Goal: Information Seeking & Learning: Learn about a topic

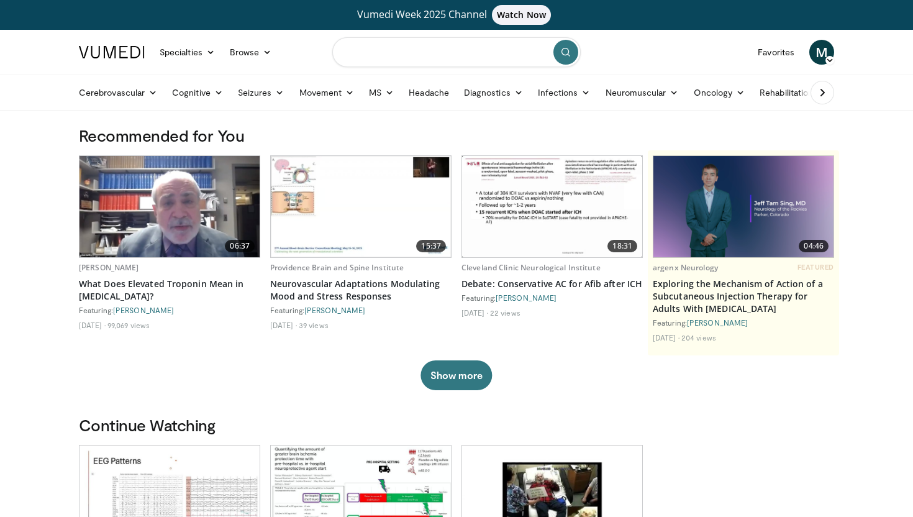
click at [435, 58] on input "Search topics, interventions" at bounding box center [456, 52] width 248 height 30
type input "**********"
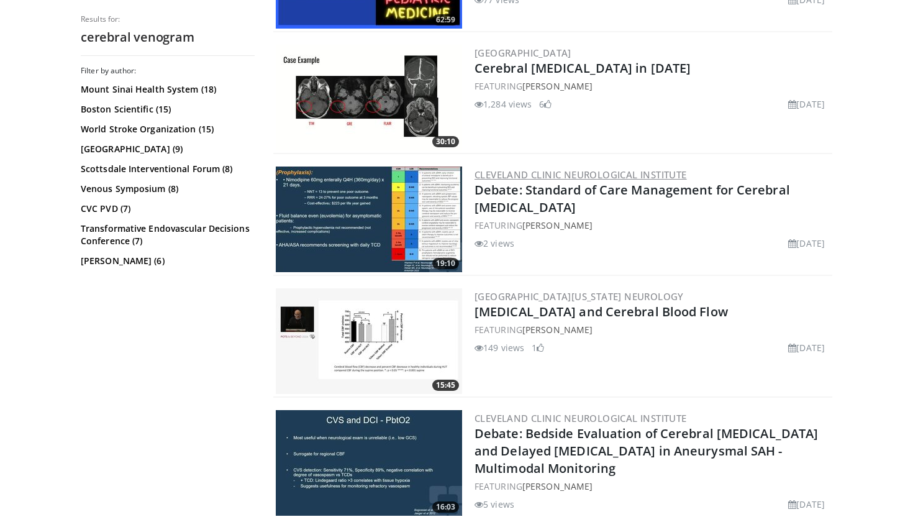
scroll to position [189, 0]
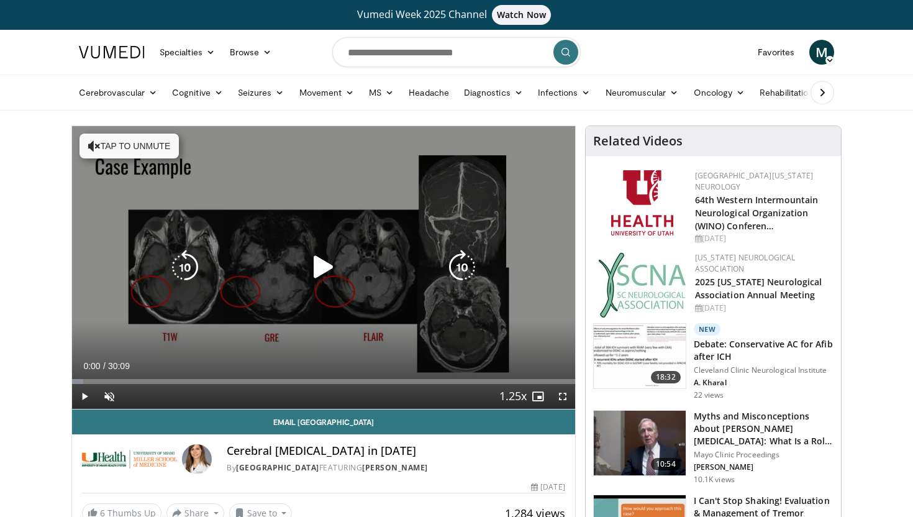
click at [324, 271] on icon "Video Player" at bounding box center [323, 267] width 35 height 35
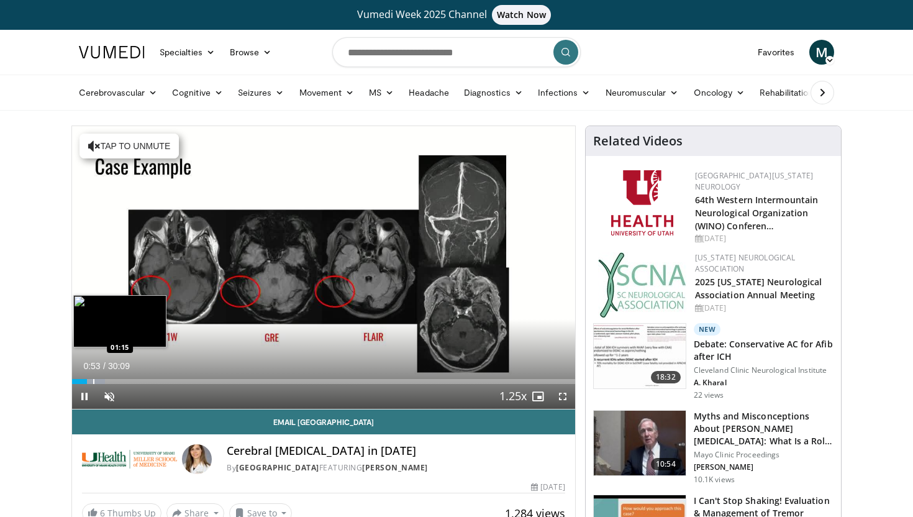
click at [93, 383] on div "Progress Bar" at bounding box center [93, 381] width 1 height 5
click at [118, 381] on div "Progress Bar" at bounding box center [118, 381] width 1 height 5
click at [129, 381] on div "Loaded : 13.16% 02:50 03:27" at bounding box center [323, 381] width 503 height 5
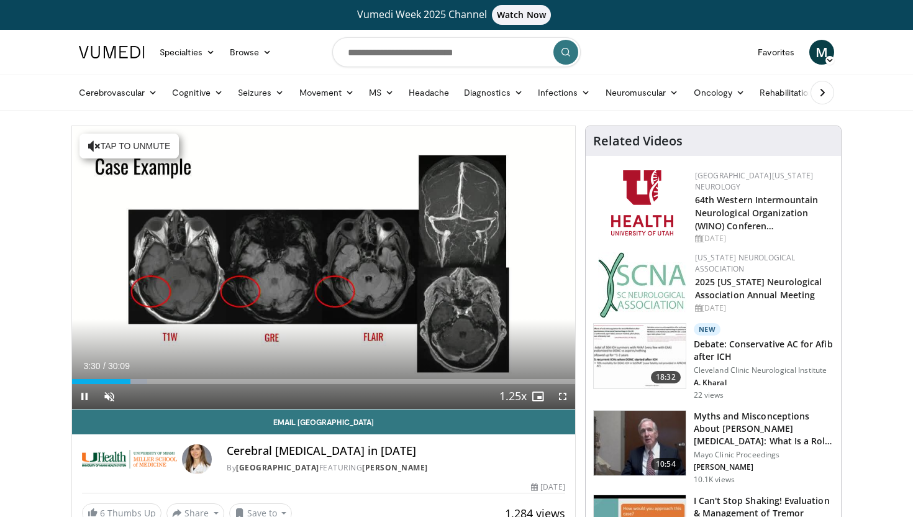
click at [143, 384] on div "Current Time 3:30 / Duration 30:09 Pause Skip Backward Skip Forward Unmute 25% …" at bounding box center [323, 396] width 503 height 25
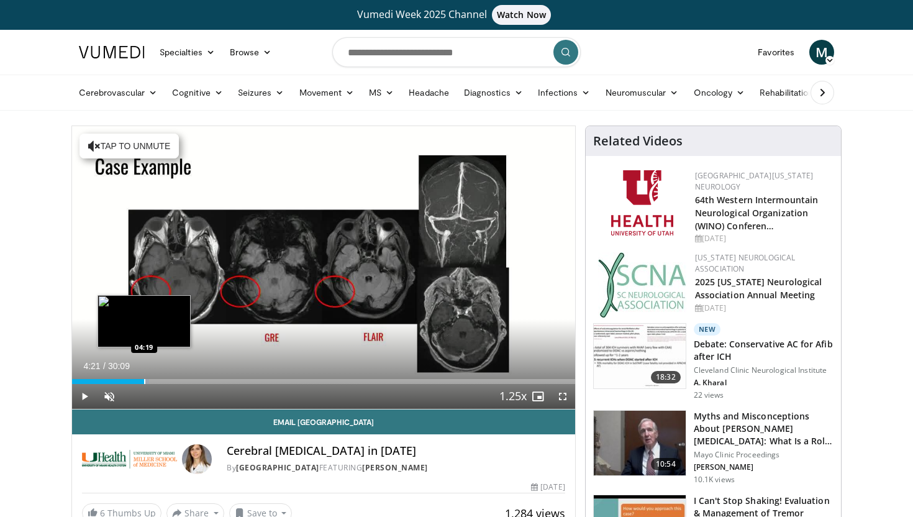
click at [144, 383] on div "Progress Bar" at bounding box center [144, 381] width 1 height 5
click at [156, 383] on div "Progress Bar" at bounding box center [156, 381] width 1 height 5
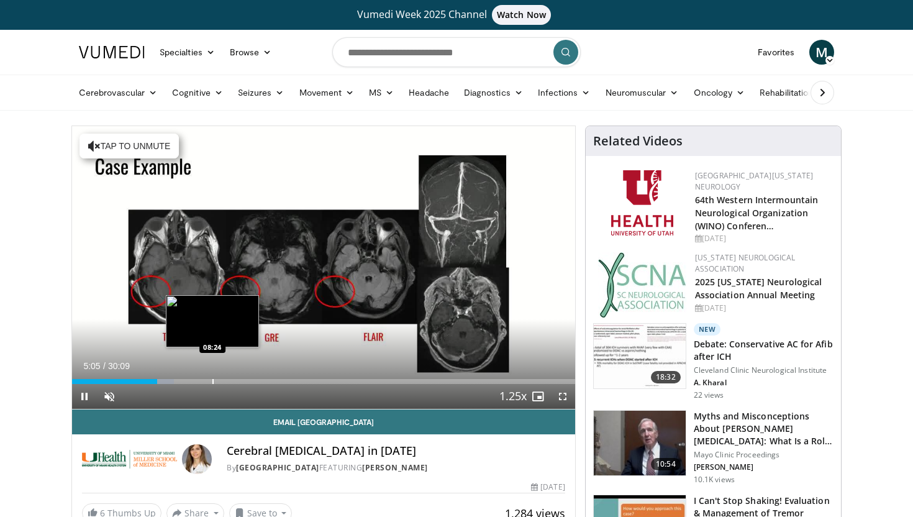
click at [212, 381] on div "Progress Bar" at bounding box center [212, 381] width 1 height 5
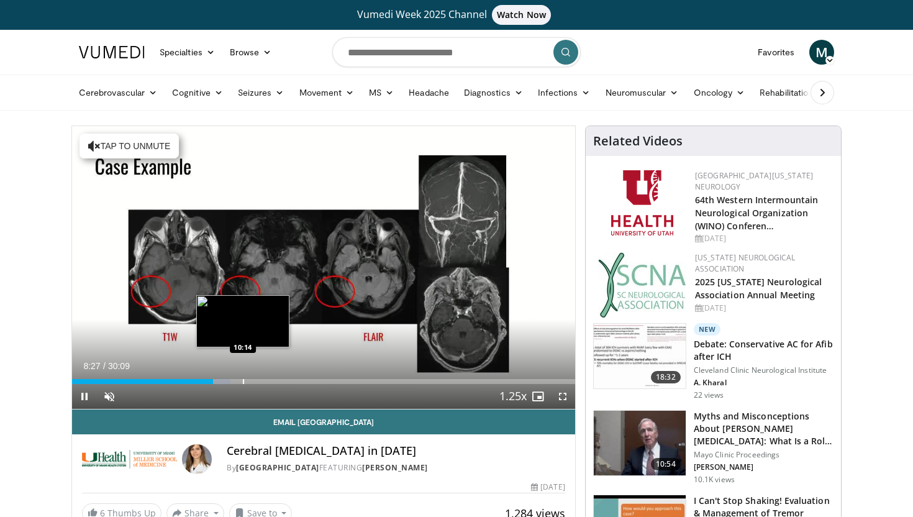
click at [243, 379] on div "Progress Bar" at bounding box center [243, 381] width 1 height 5
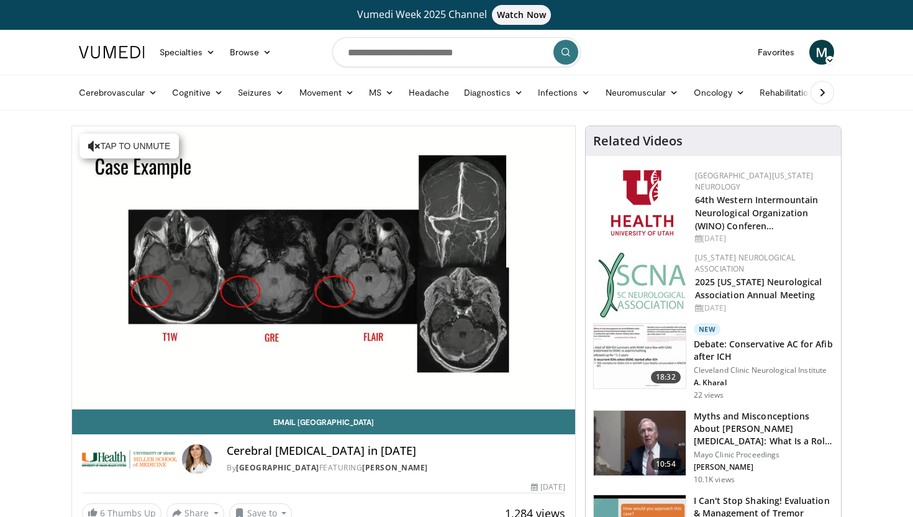
click at [278, 379] on div "10 seconds Tap to unmute" at bounding box center [323, 267] width 503 height 283
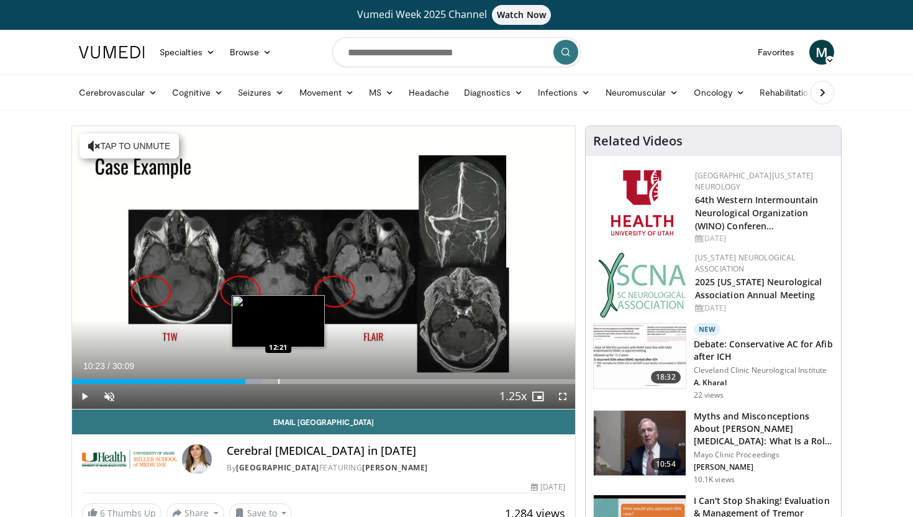
click at [278, 378] on div "Loaded : 37.83% 10:23 12:21" at bounding box center [323, 378] width 503 height 12
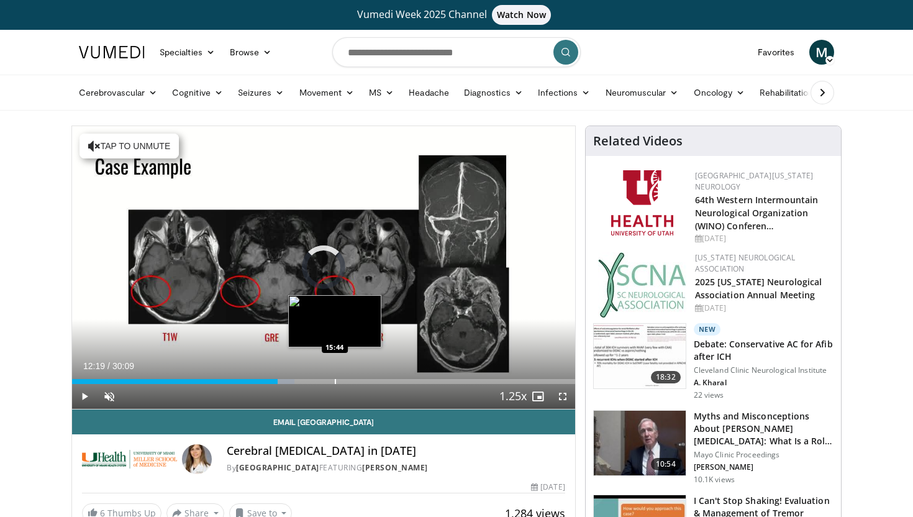
click at [335, 379] on div "Progress Bar" at bounding box center [335, 381] width 1 height 5
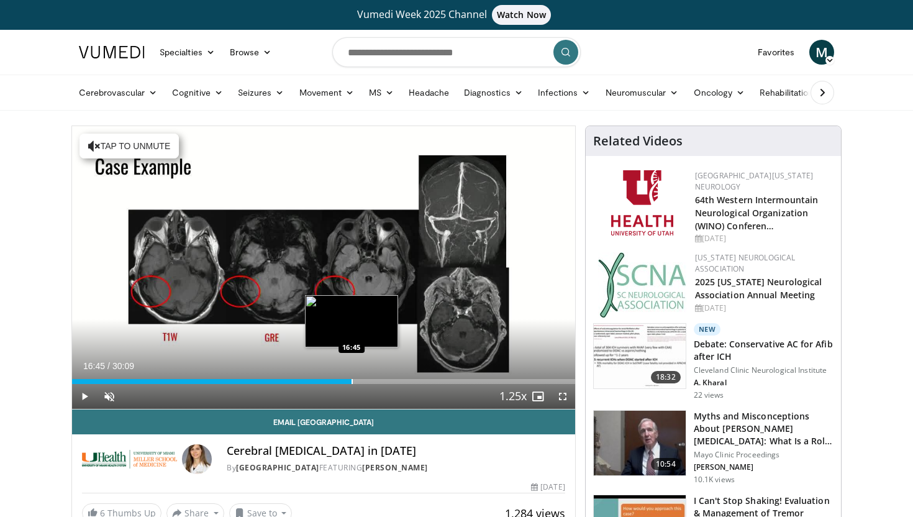
click at [351, 379] on div "Progress Bar" at bounding box center [351, 381] width 1 height 5
click at [365, 383] on div "Progress Bar" at bounding box center [365, 381] width 1 height 5
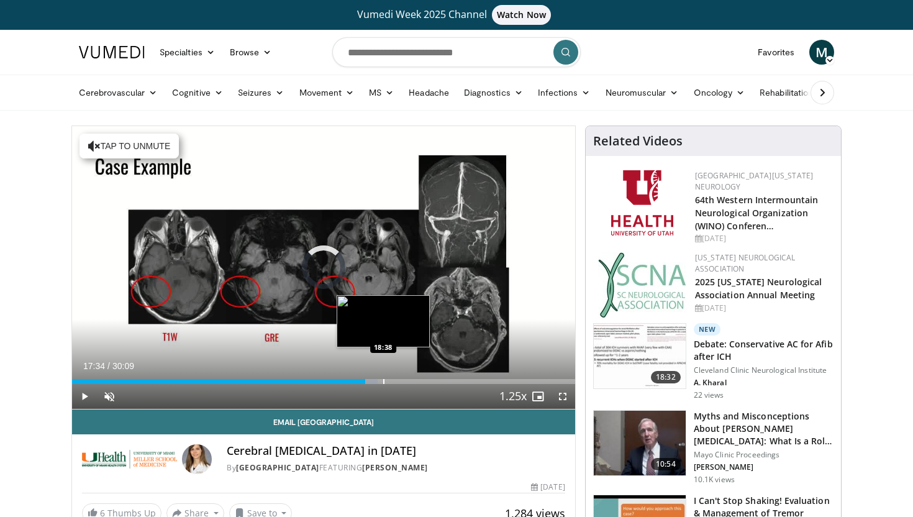
click at [383, 381] on div "Progress Bar" at bounding box center [383, 381] width 1 height 5
click at [396, 382] on div "Progress Bar" at bounding box center [396, 381] width 1 height 5
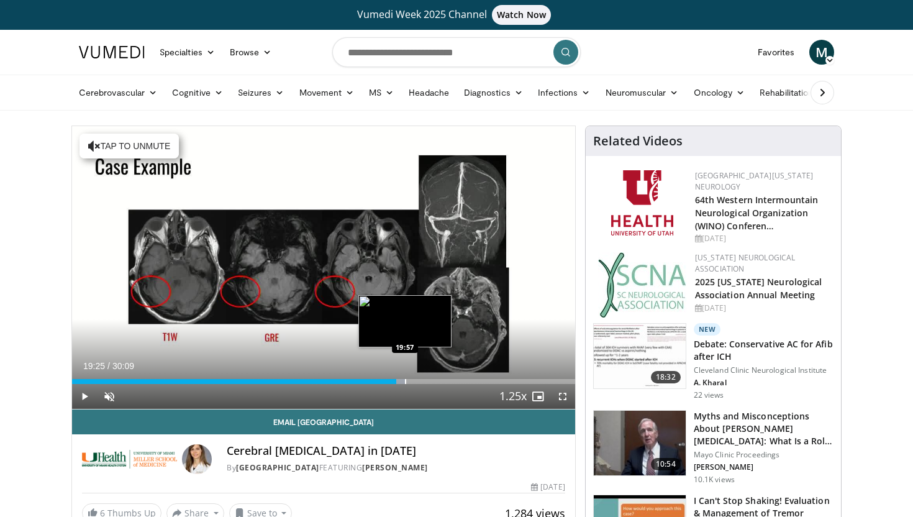
click at [405, 382] on div "Progress Bar" at bounding box center [405, 381] width 1 height 5
click at [420, 382] on div "Progress Bar" at bounding box center [420, 381] width 1 height 5
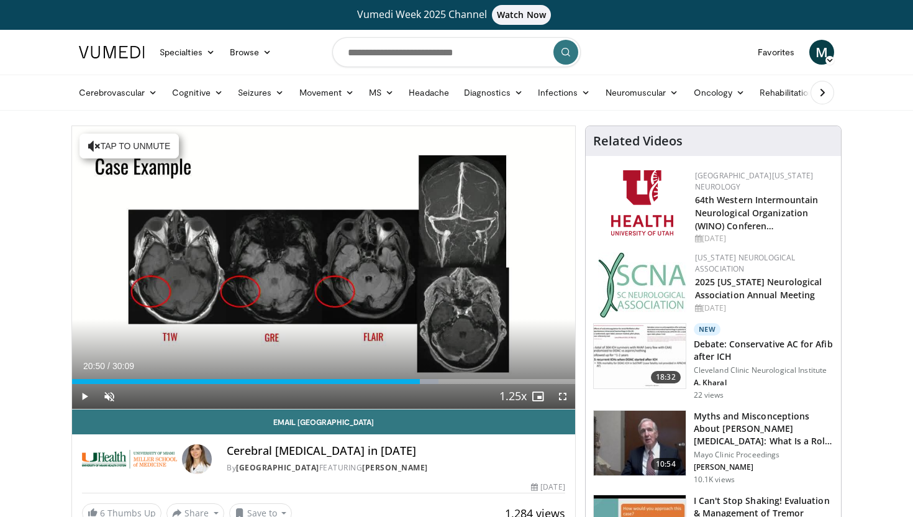
click at [442, 384] on div "Current Time 20:50 / Duration 30:09 Play Skip Backward Skip Forward Unmute 25% …" at bounding box center [323, 396] width 503 height 25
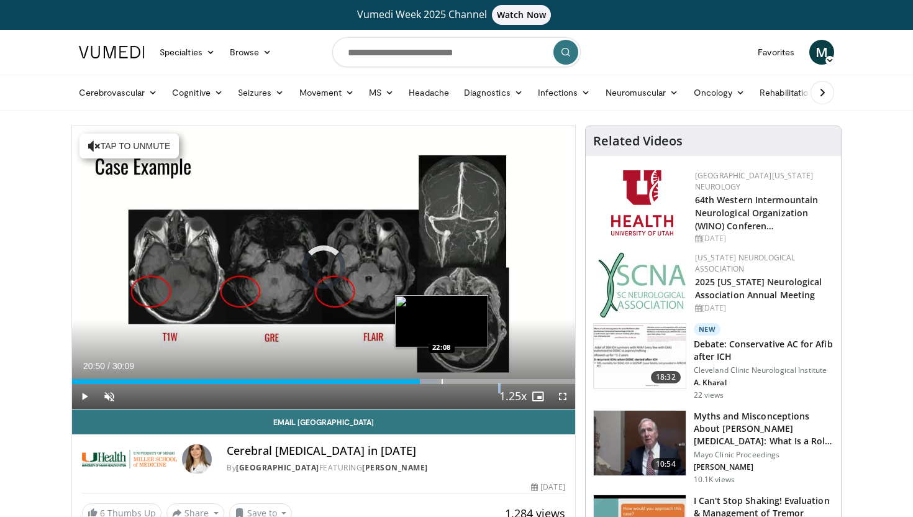
click at [442, 382] on div "Progress Bar" at bounding box center [442, 381] width 1 height 5
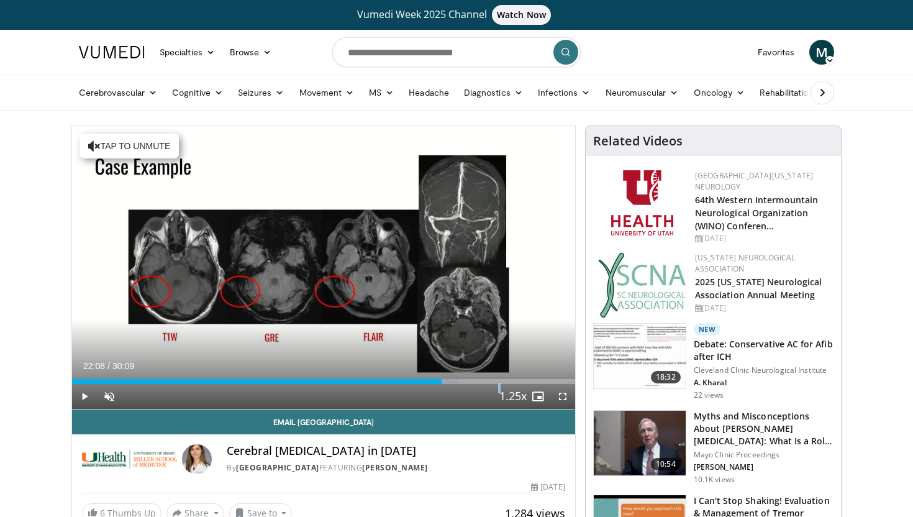
click at [463, 384] on div "Current Time 22:08 / Duration 30:09 Play Skip Backward Skip Forward Unmute 25% …" at bounding box center [323, 396] width 503 height 25
click at [481, 381] on div "Progress Bar" at bounding box center [481, 381] width 1 height 5
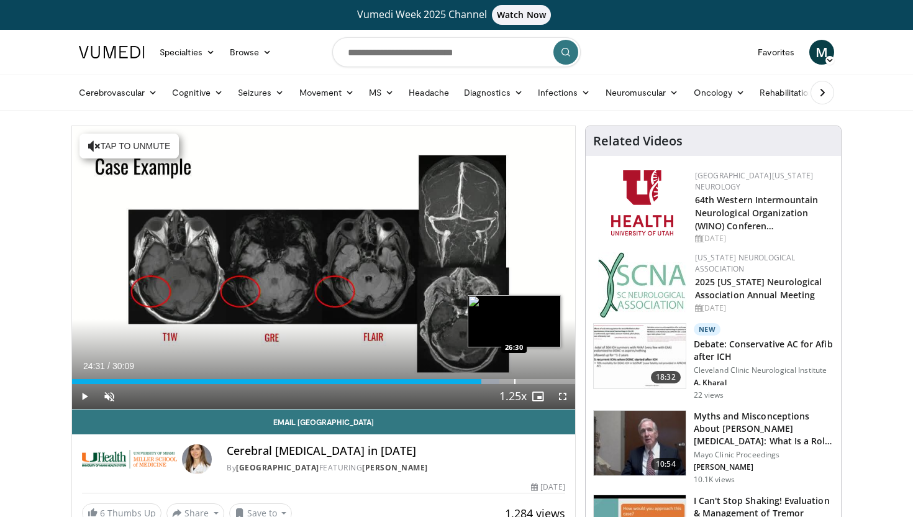
click at [514, 380] on div "Progress Bar" at bounding box center [514, 381] width 1 height 5
